Goal: Find specific page/section: Find specific page/section

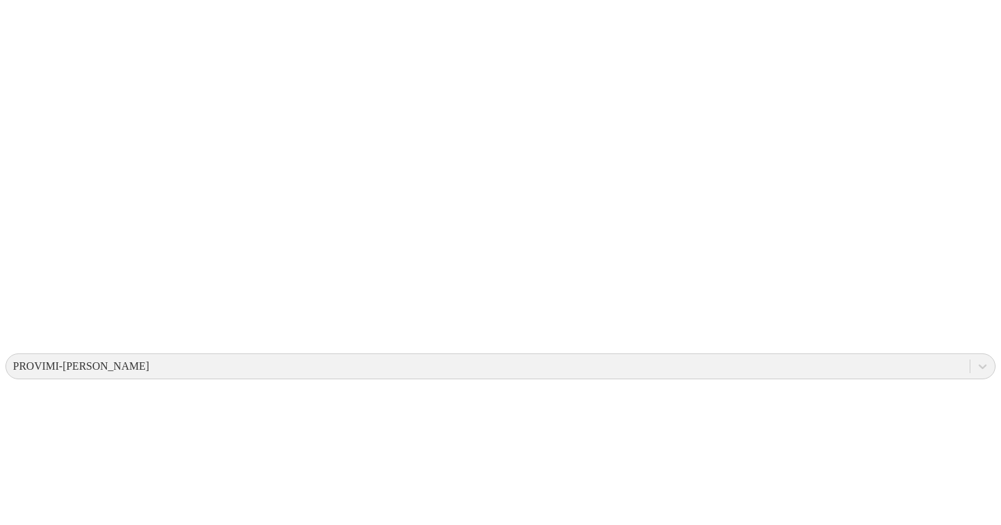
scroll to position [193, 0]
